Goal: Communication & Community: Answer question/provide support

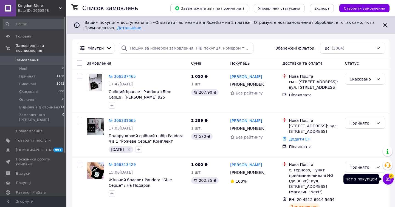
click at [387, 183] on button "Чат з покупцем 3" at bounding box center [387, 179] width 11 height 11
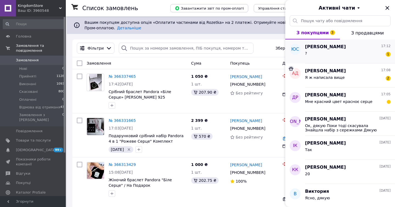
click at [321, 56] on div "? 1" at bounding box center [348, 54] width 86 height 9
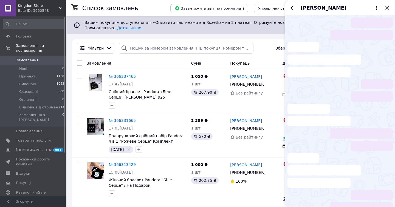
scroll to position [42, 0]
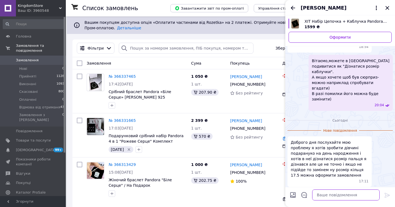
click at [332, 192] on textarea at bounding box center [345, 195] width 67 height 11
type textarea "Без питаь"
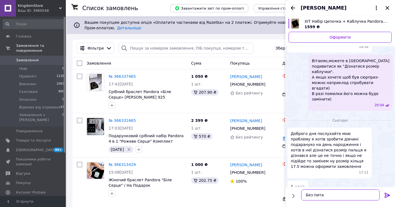
type textarea "Без питаь"
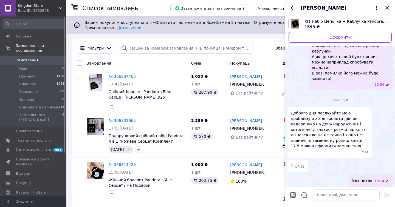
click at [377, 194] on span "18:14" at bounding box center [379, 196] width 10 height 5
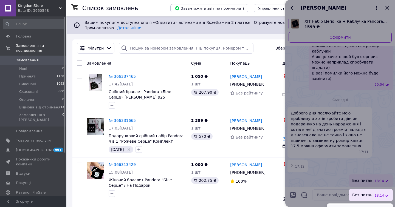
click at [353, 205] on button "Редагувати" at bounding box center [360, 210] width 66 height 11
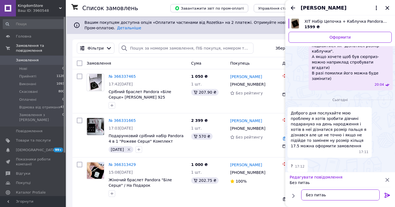
click at [333, 193] on textarea "Без питаь" at bounding box center [340, 195] width 78 height 11
type textarea "Без питань"
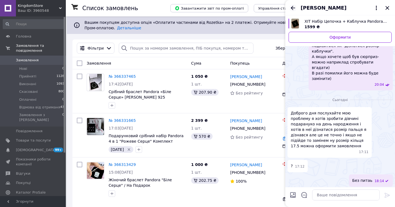
click at [291, 9] on icon "Назад" at bounding box center [292, 8] width 7 height 7
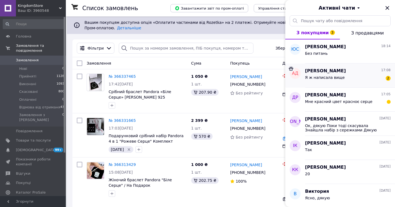
click at [313, 82] on div "Я ж написала вище" at bounding box center [325, 79] width 40 height 8
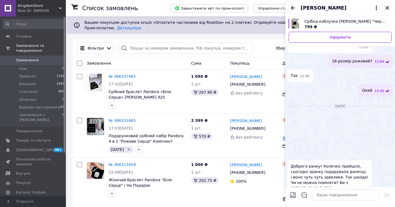
scroll to position [580, 0]
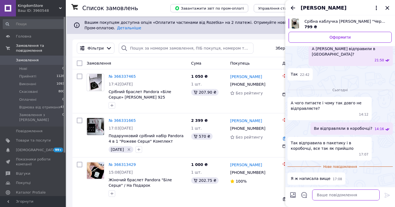
click at [323, 192] on textarea at bounding box center [345, 195] width 67 height 11
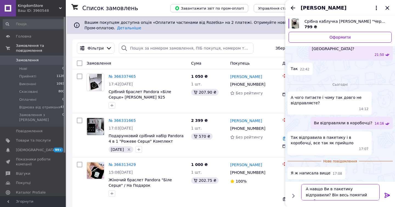
type textarea "А навщо Ви в пакетику відправили? Він весь помятий прийшов"
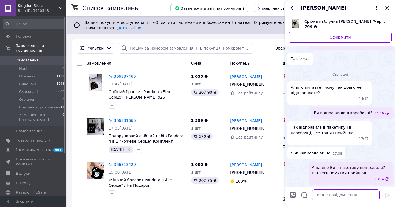
scroll to position [582, 0]
type textarea "Я"
type textarea "На який поміняти Вам?"
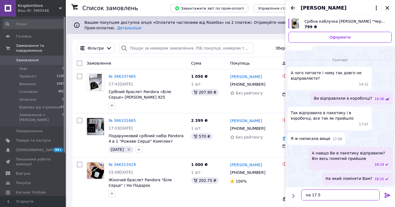
type textarea "на 17.5?"
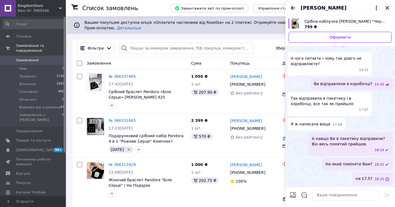
click at [294, 6] on icon "Назад" at bounding box center [292, 8] width 7 height 7
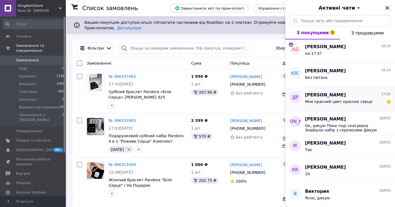
click at [319, 103] on span "Мне красний цвет красноє серце" at bounding box center [338, 102] width 67 height 4
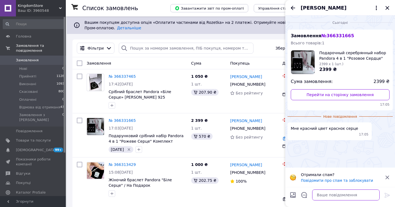
click at [324, 194] on textarea at bounding box center [345, 195] width 67 height 11
type textarea "Ок"
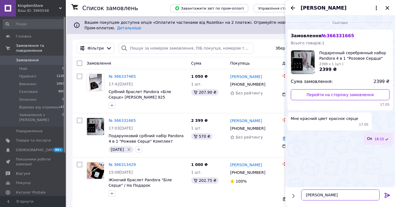
type textarea "А"
click at [386, 9] on icon "Закрити" at bounding box center [387, 8] width 4 height 4
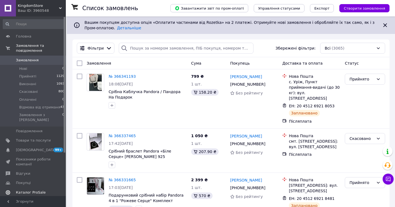
click at [42, 190] on span "Каталог ProSale" at bounding box center [31, 192] width 30 height 5
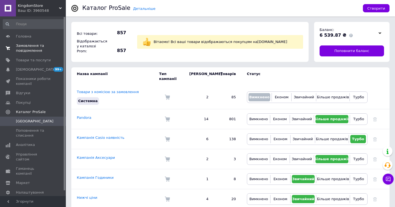
click at [34, 52] on span "Замовлення та повідомлення" at bounding box center [33, 48] width 35 height 10
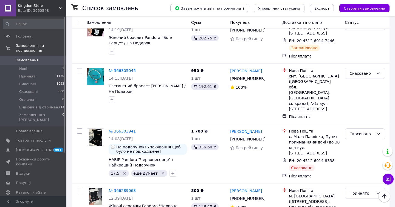
scroll to position [584, 0]
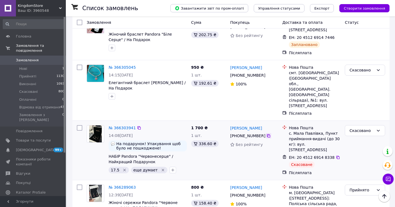
click at [267, 134] on icon at bounding box center [268, 135] width 3 height 3
